Goal: Task Accomplishment & Management: Manage account settings

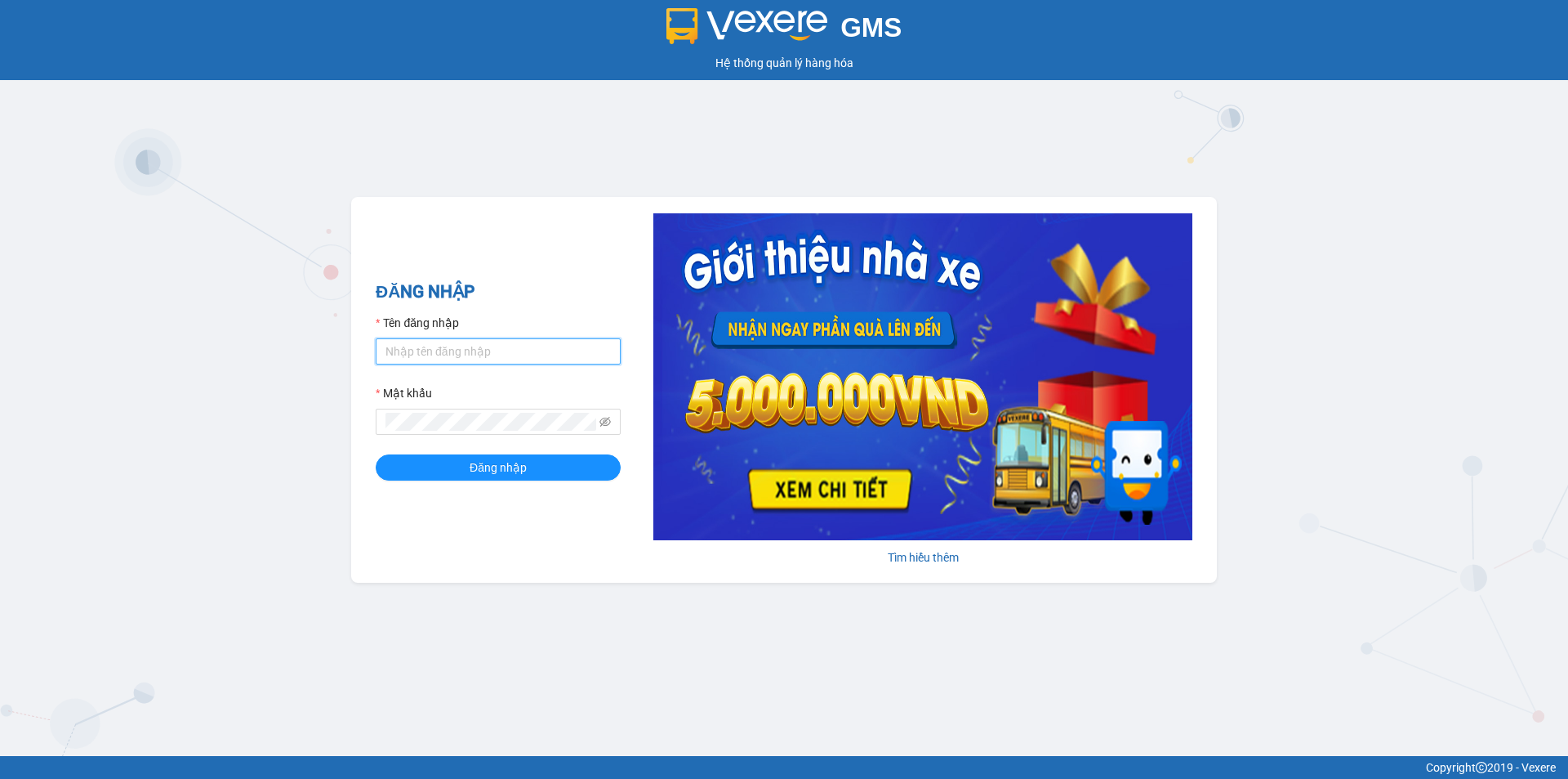
click at [454, 347] on input "Tên đăng nhập" at bounding box center [499, 351] width 245 height 27
type input "phuongtram.lienhung"
click at [376, 454] on button "Đăng nhập" at bounding box center [499, 467] width 245 height 27
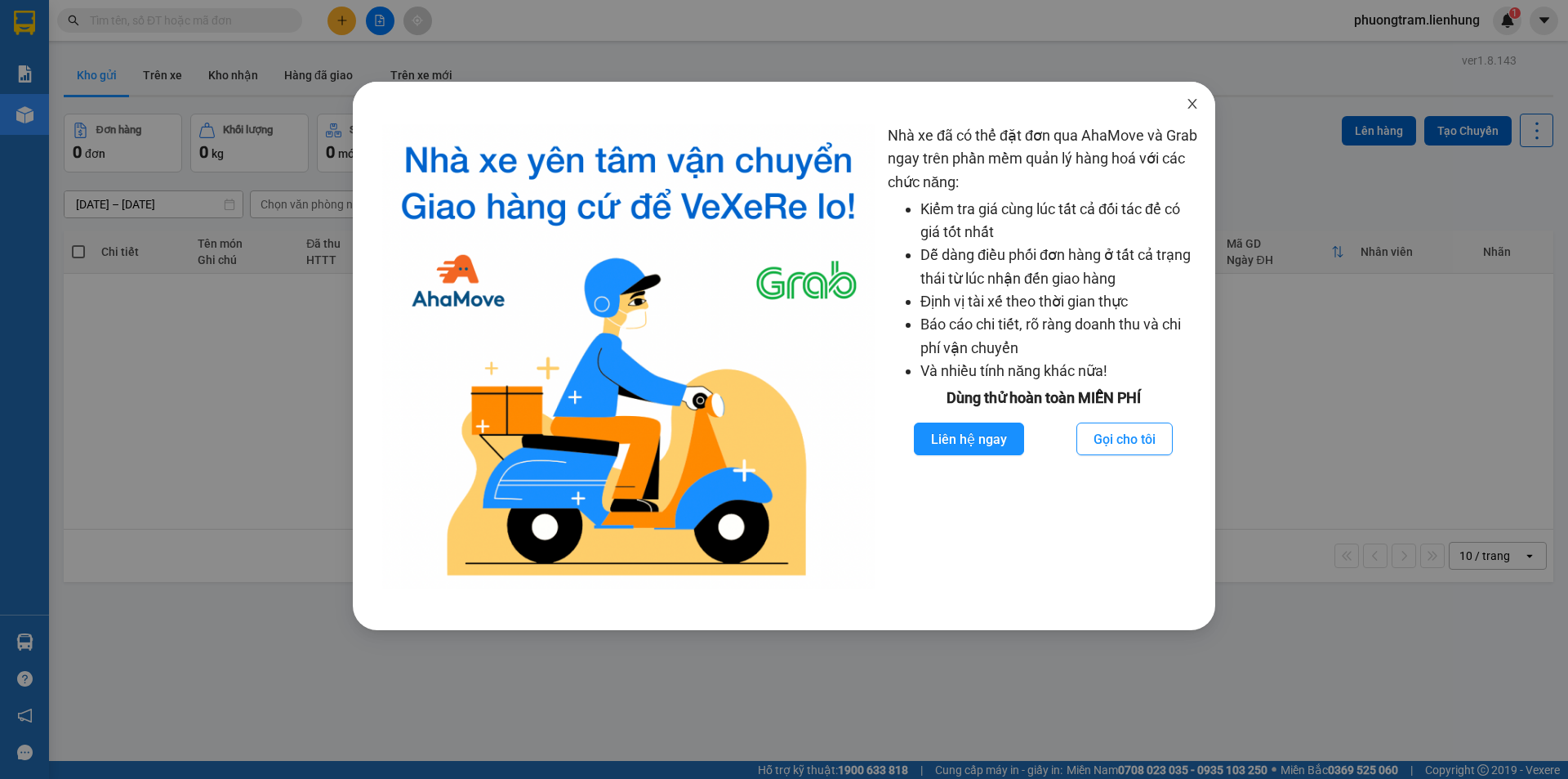
click at [1188, 101] on icon "close" at bounding box center [1192, 103] width 13 height 13
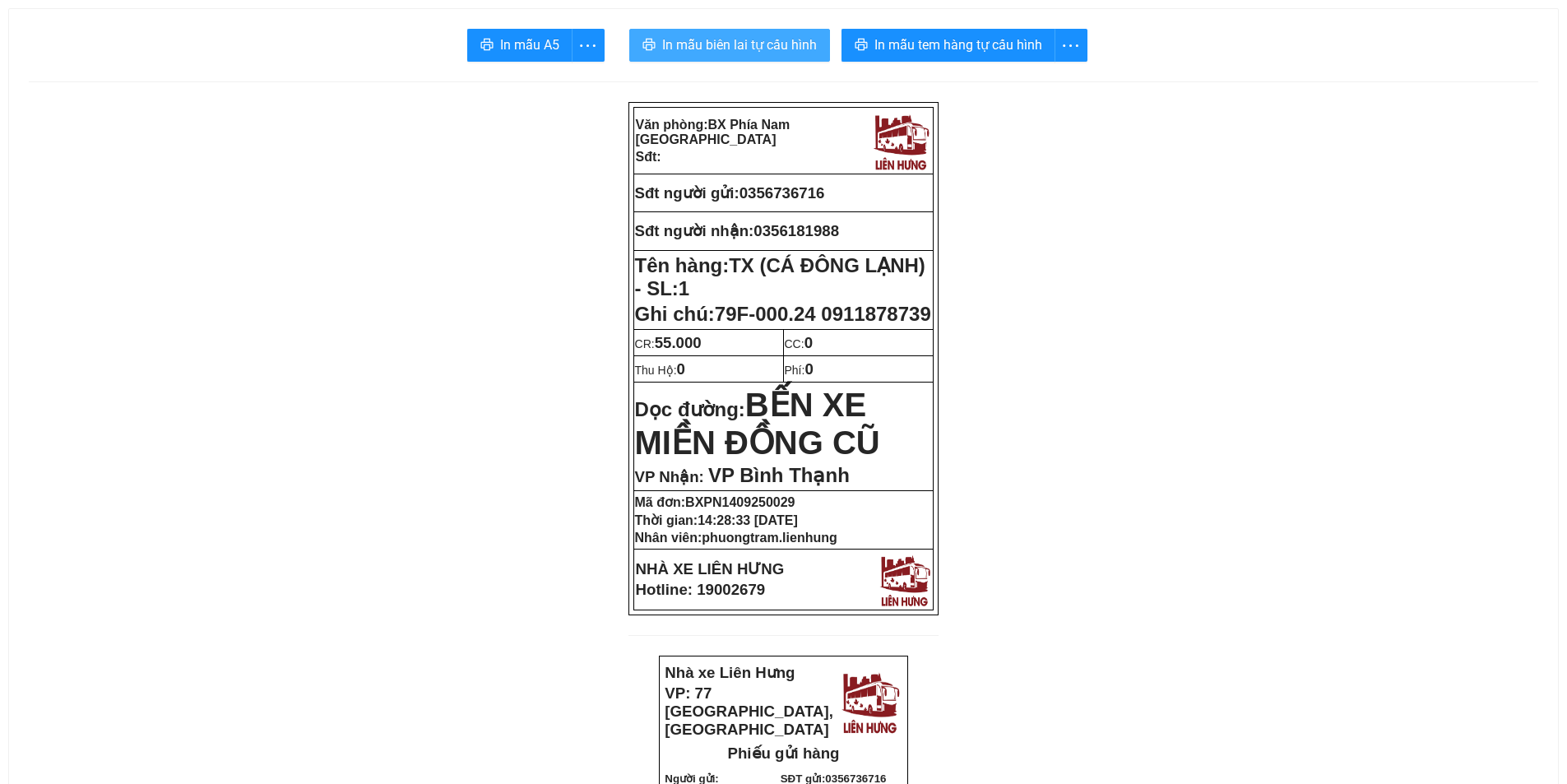
click at [747, 40] on span "In mẫu biên lai tự cấu hình" at bounding box center [740, 44] width 154 height 21
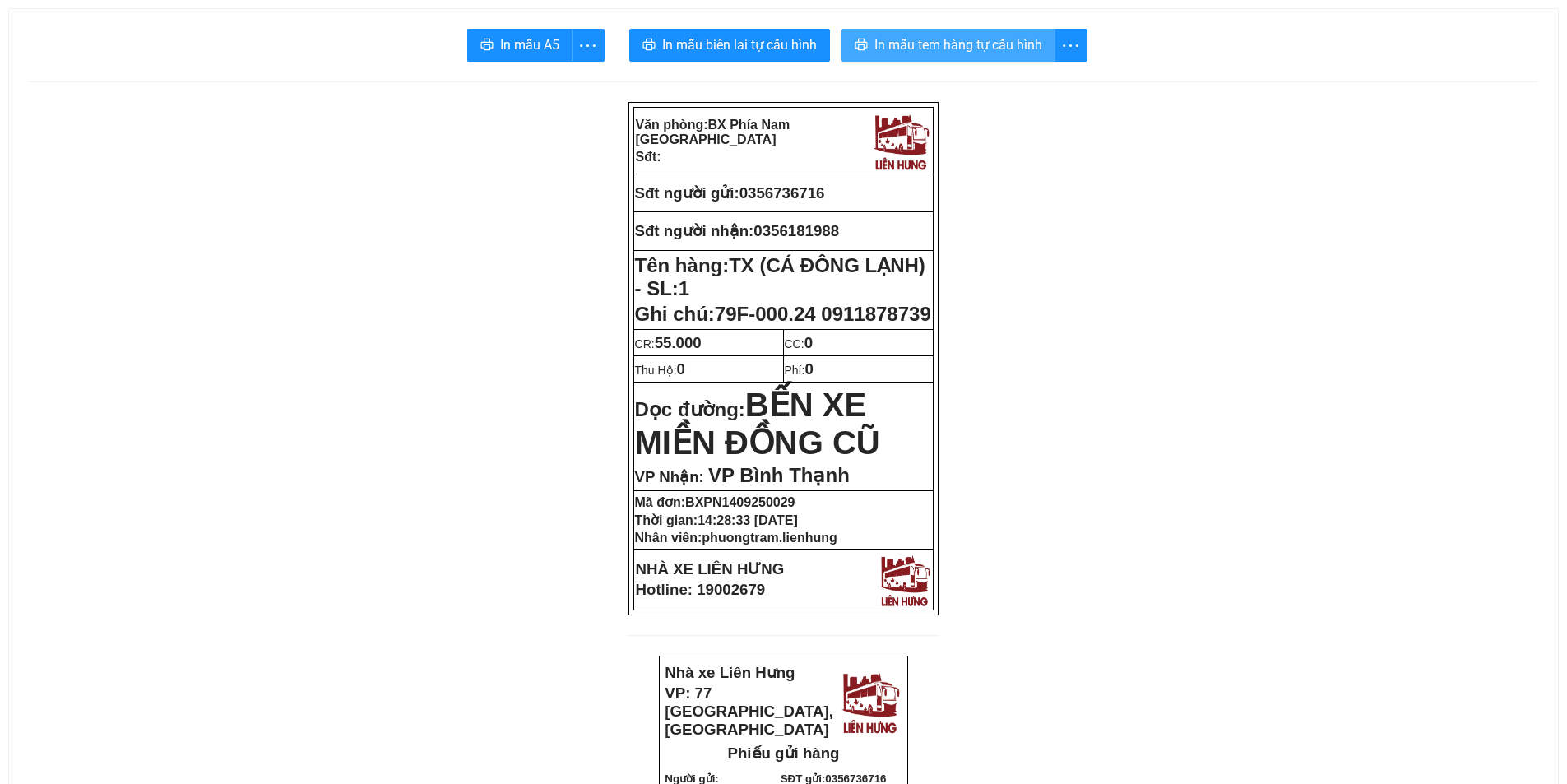
click at [978, 51] on span "In mẫu tem hàng tự cấu hình" at bounding box center [959, 44] width 168 height 21
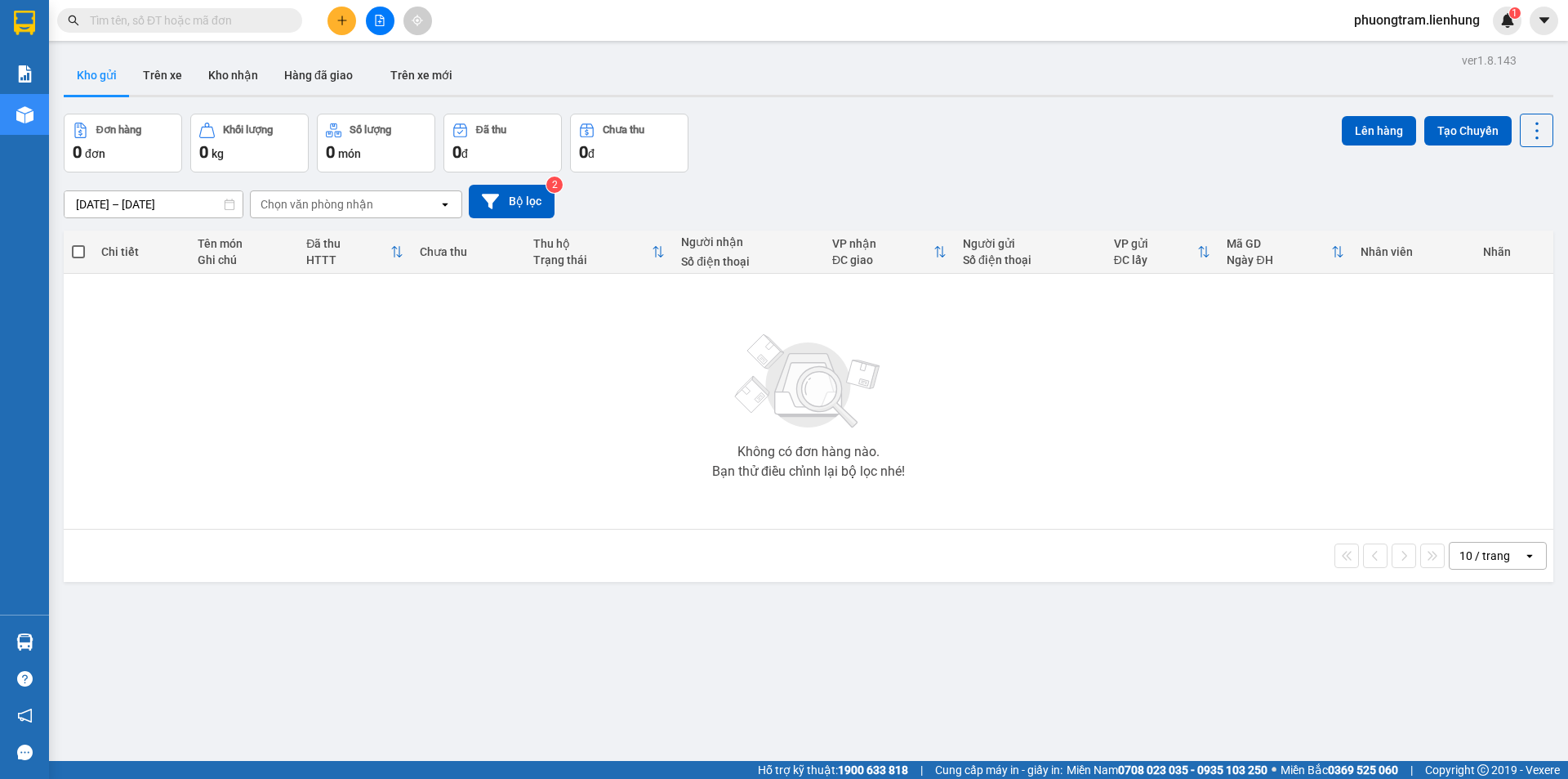
click at [218, 26] on input "text" at bounding box center [186, 21] width 192 height 18
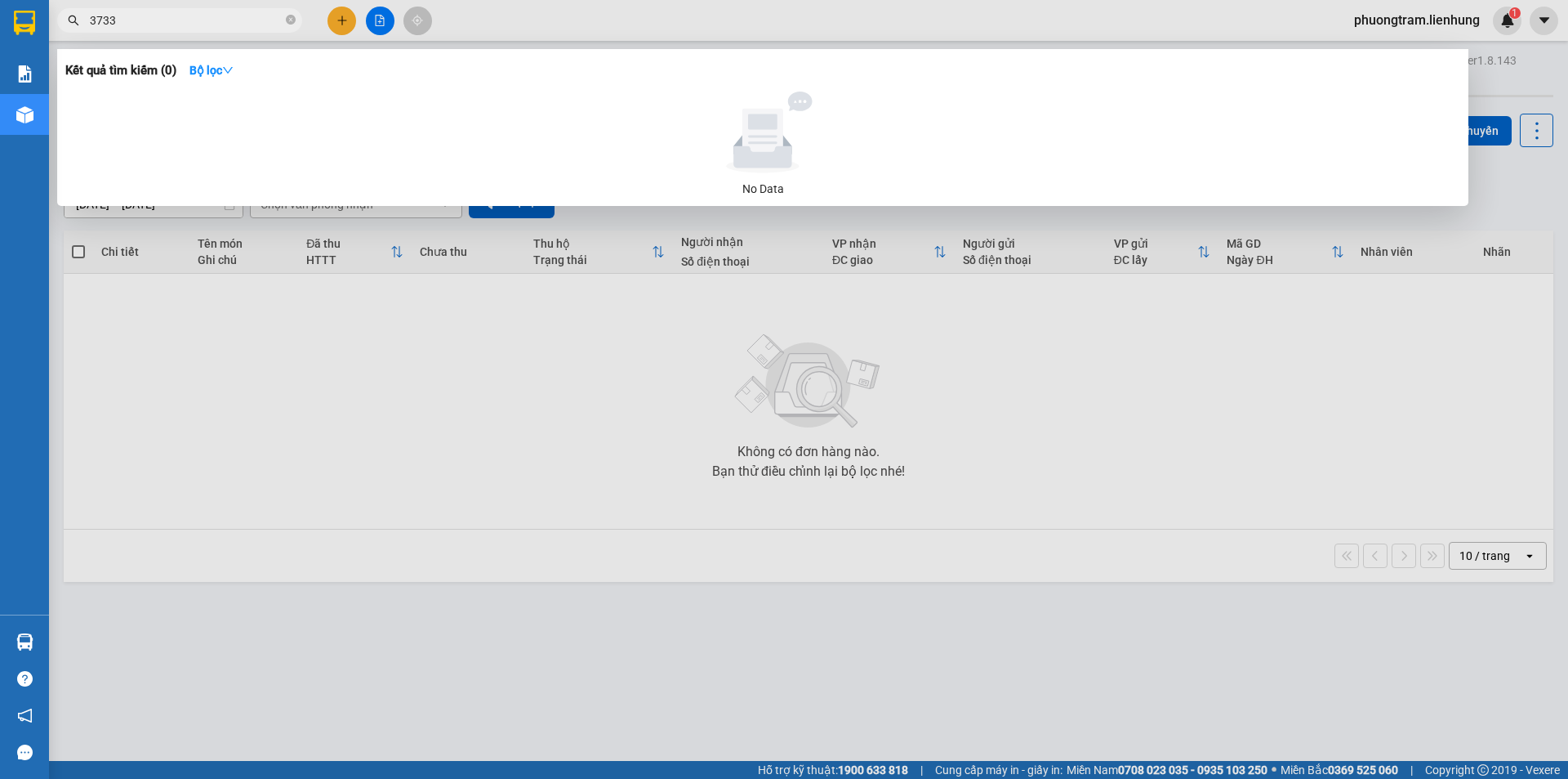
type input "3733"
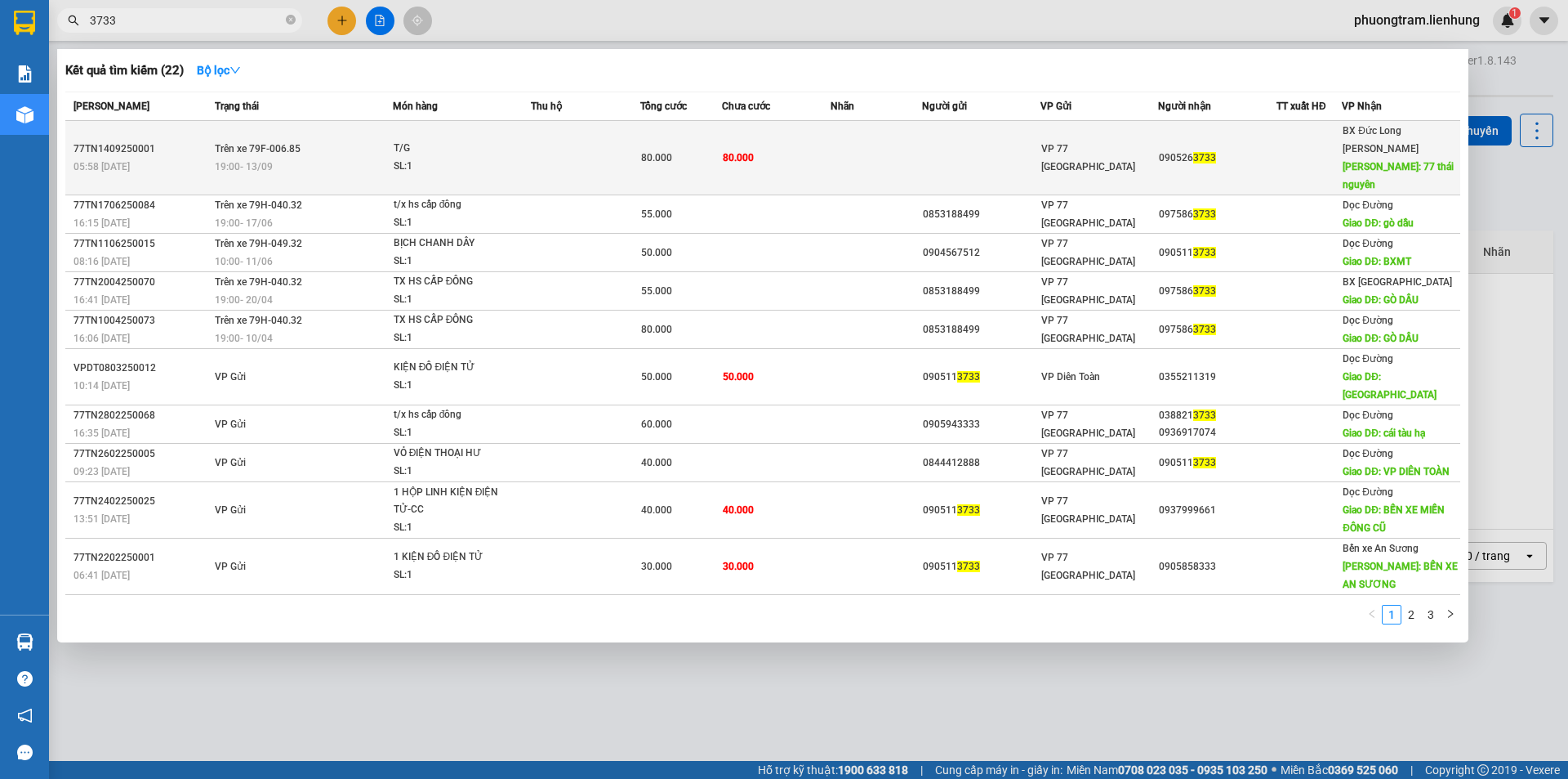
click at [643, 152] on span "80.000" at bounding box center [657, 158] width 31 height 12
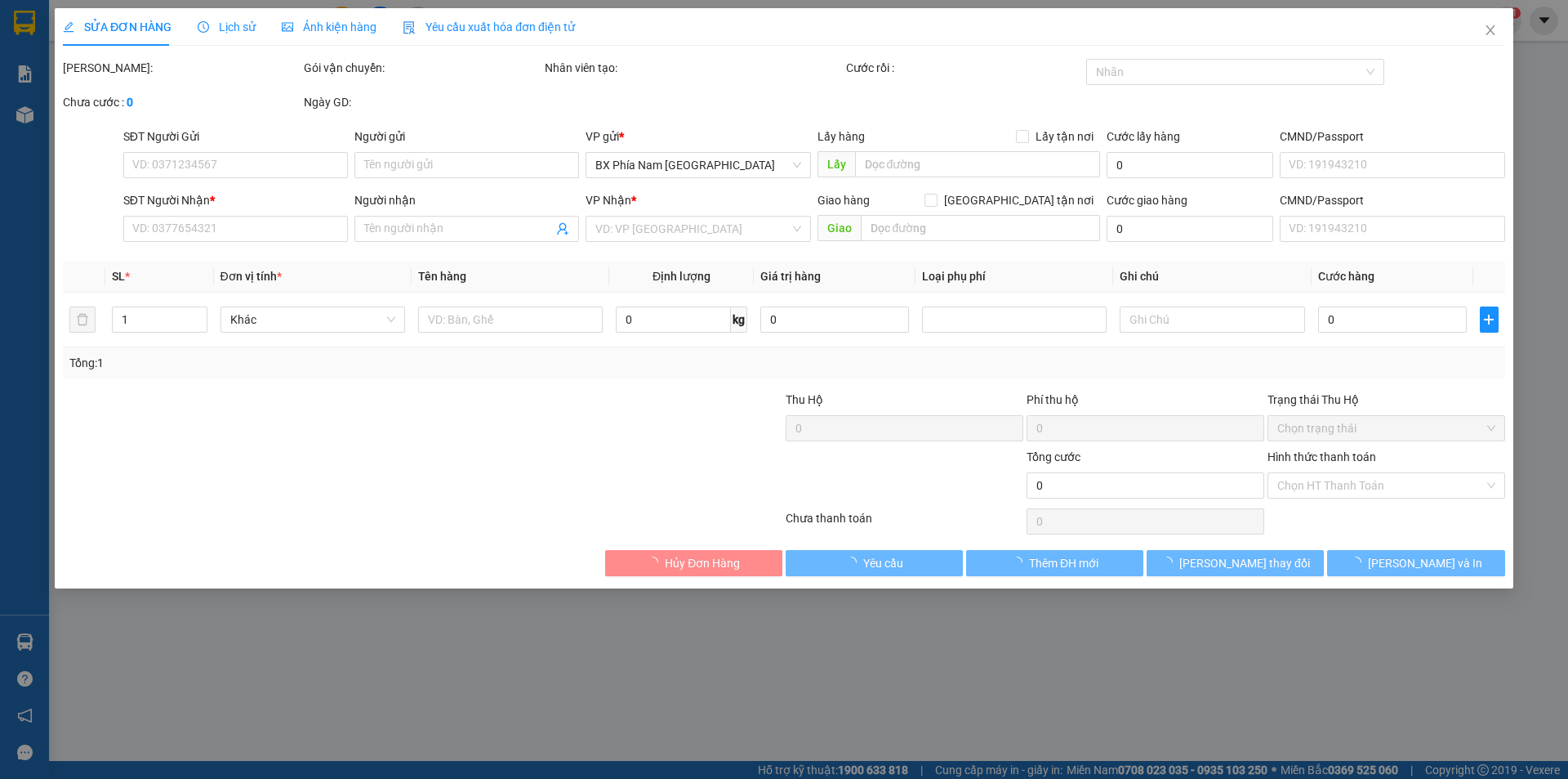
type input "0905263733"
type input "77 thái nguyên"
type input "80.000"
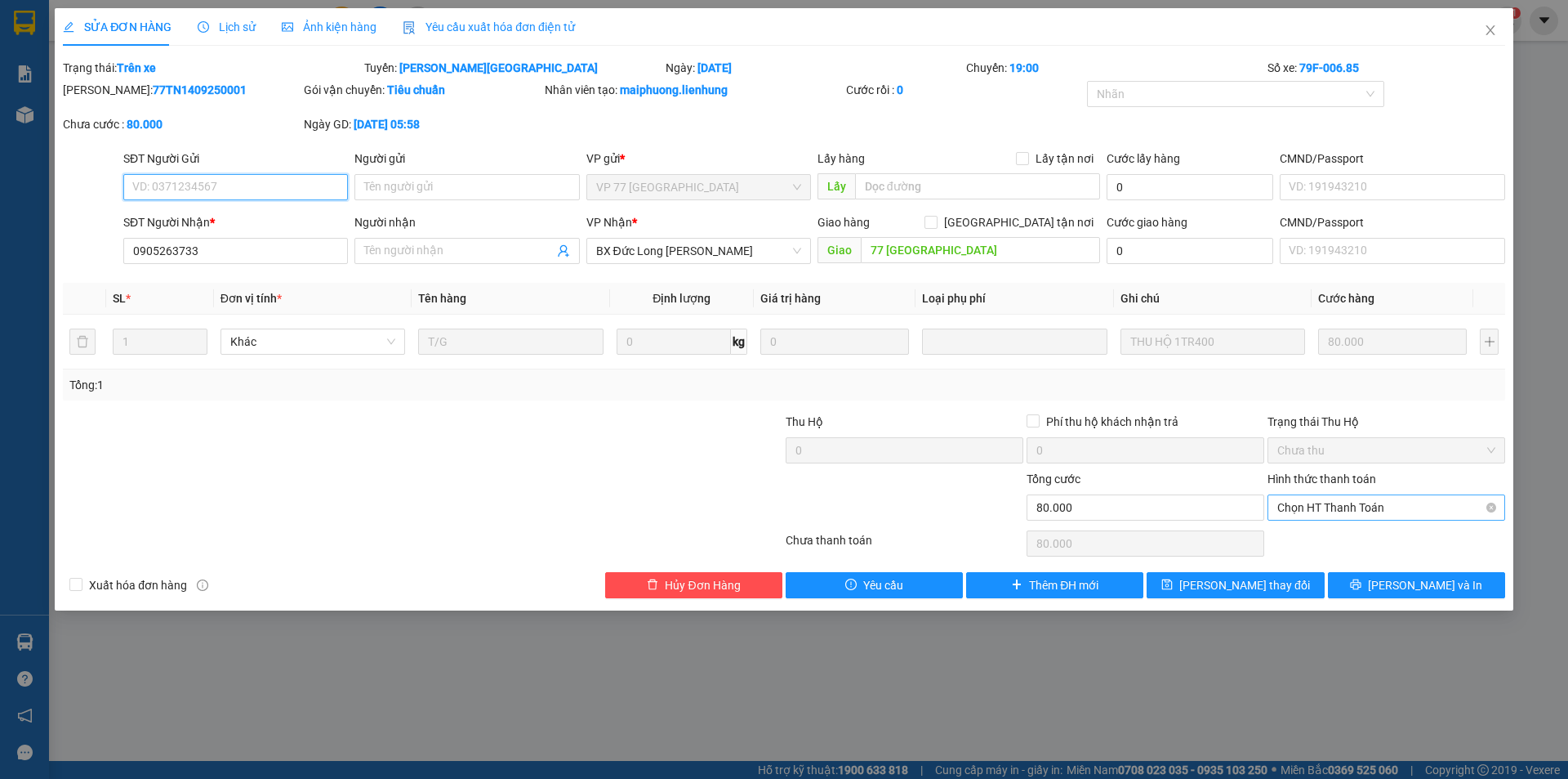
click at [1387, 509] on span "Chọn HT Thanh Toán" at bounding box center [1386, 507] width 218 height 25
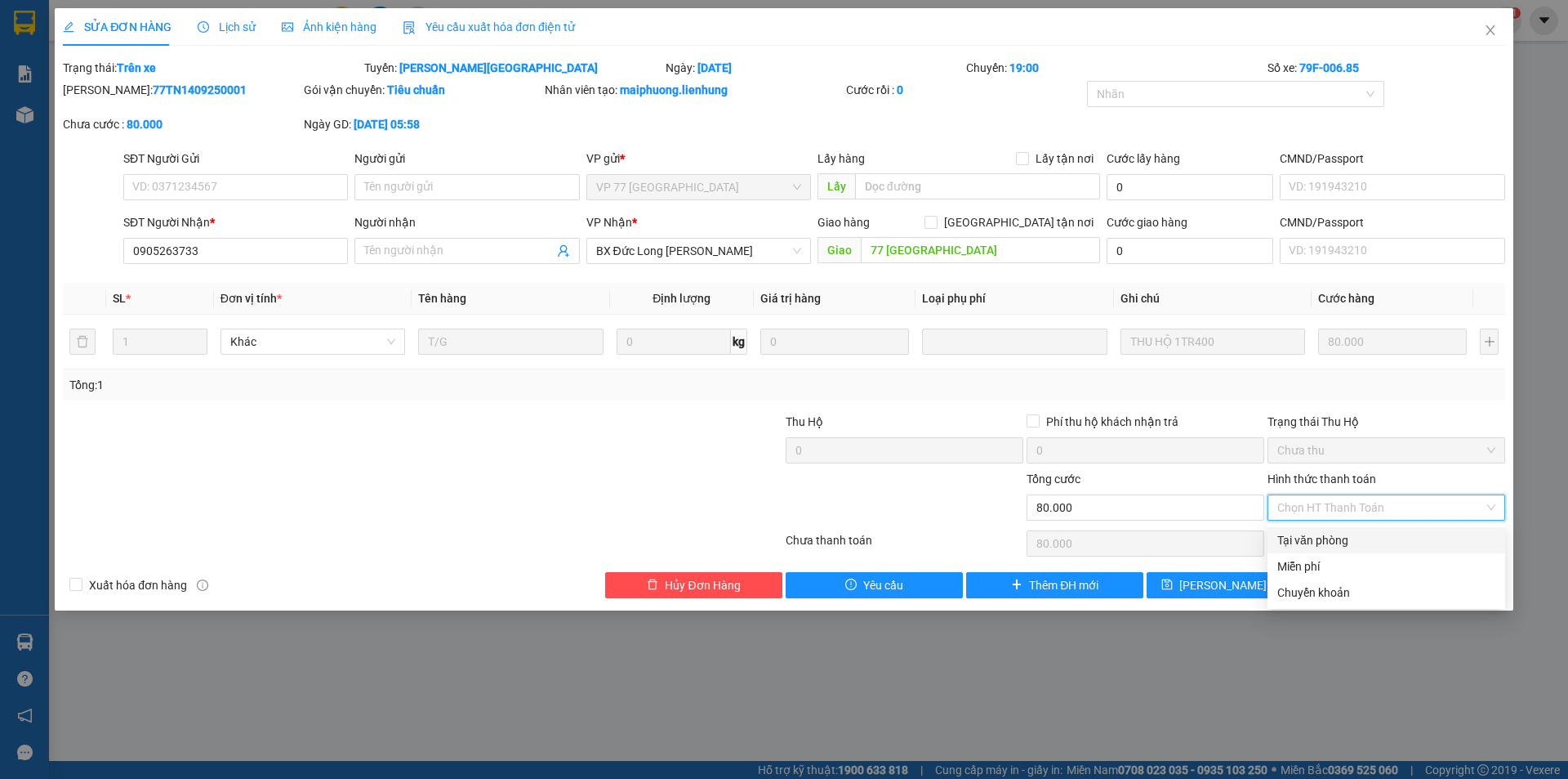
click at [1366, 533] on div "Tại văn phòng" at bounding box center [1386, 540] width 218 height 18
type input "0"
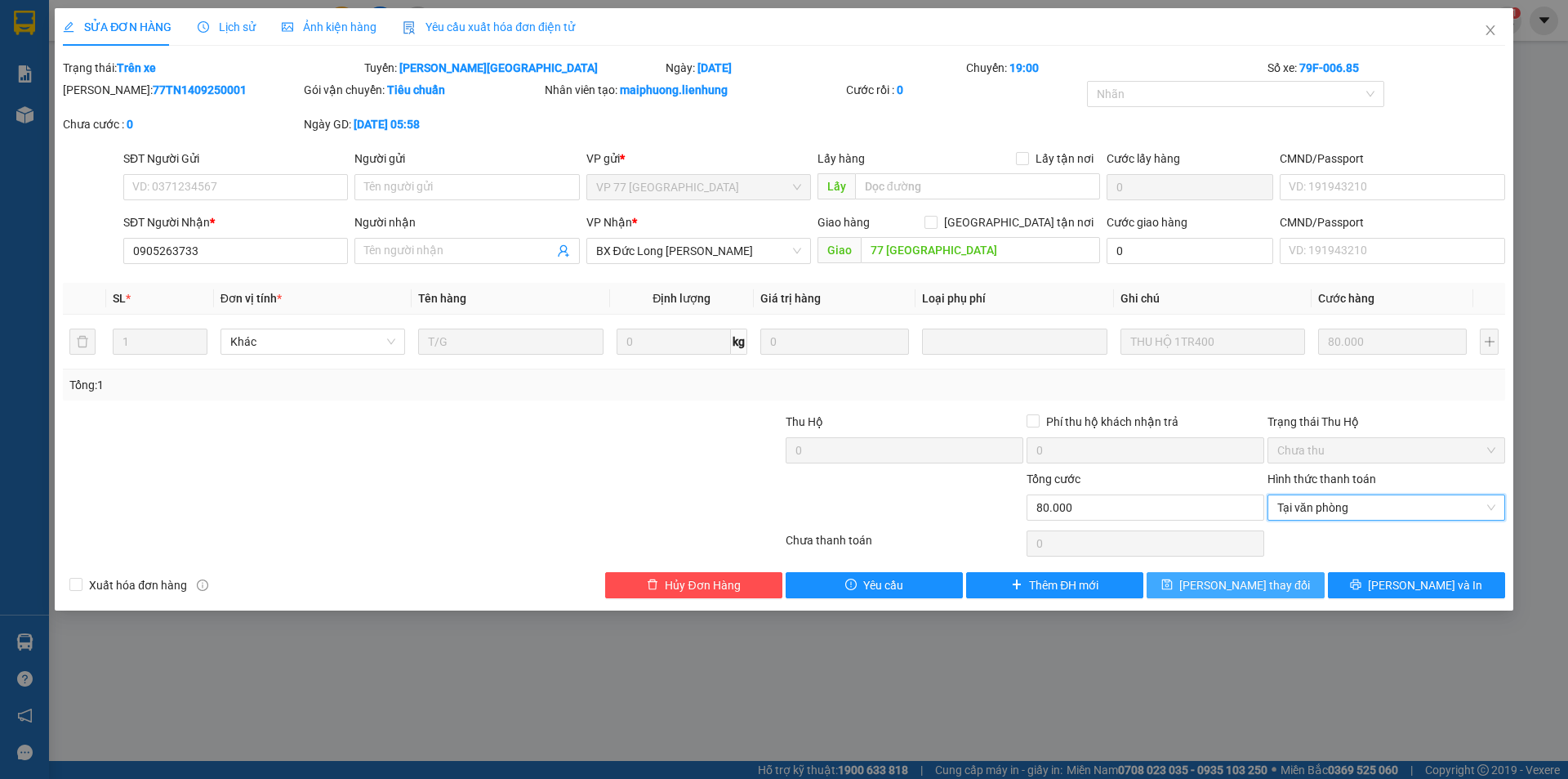
click at [1255, 584] on span "Lưu thay đổi" at bounding box center [1244, 584] width 131 height 18
